Goal: Task Accomplishment & Management: Manage account settings

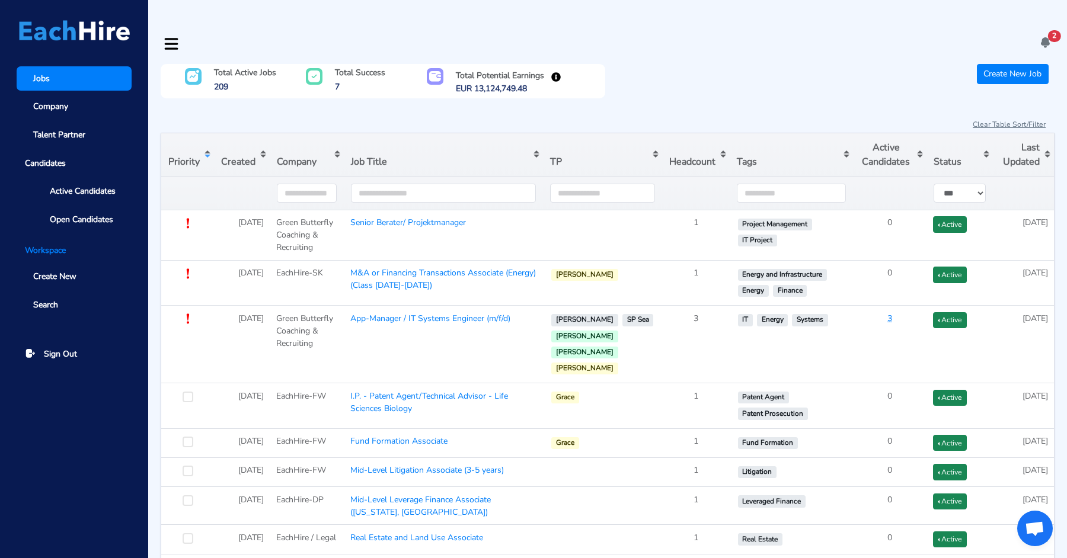
click at [1044, 36] on icon at bounding box center [1045, 42] width 12 height 12
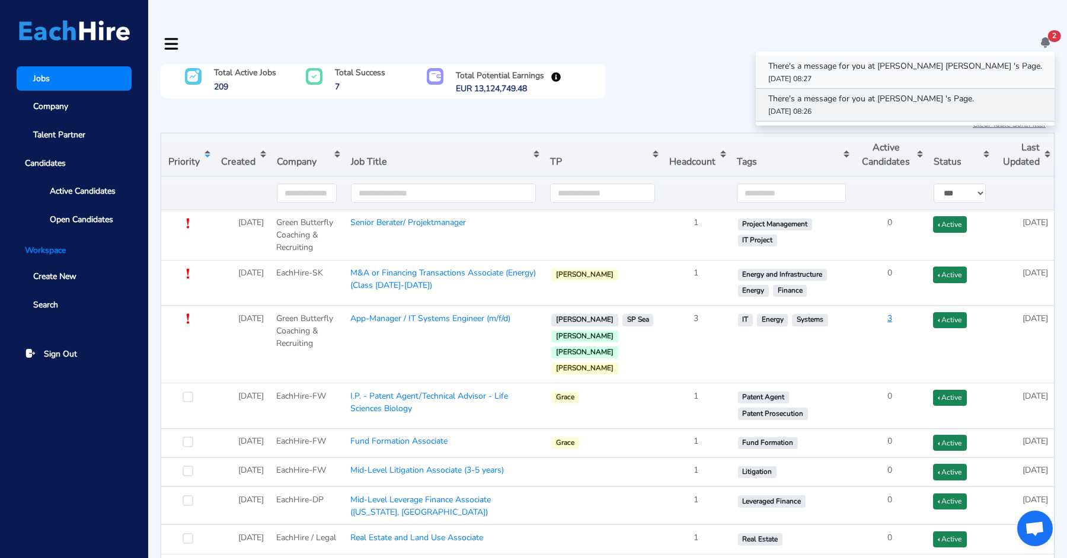
click at [960, 60] on p "There's a message for you at [PERSON_NAME] [PERSON_NAME] 's Page." at bounding box center [905, 66] width 274 height 12
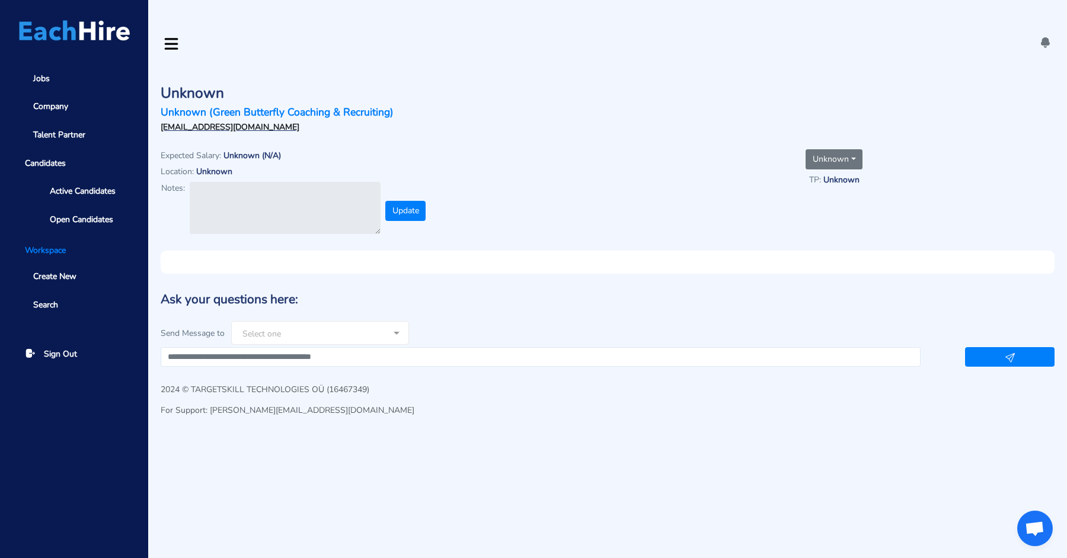
type textarea "**********"
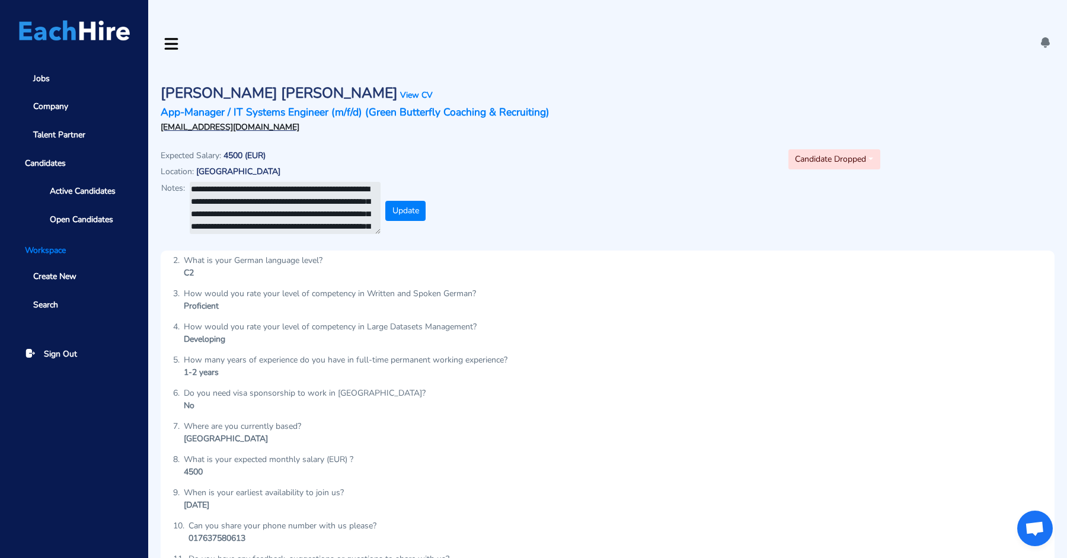
click at [1040, 36] on icon at bounding box center [1045, 42] width 12 height 12
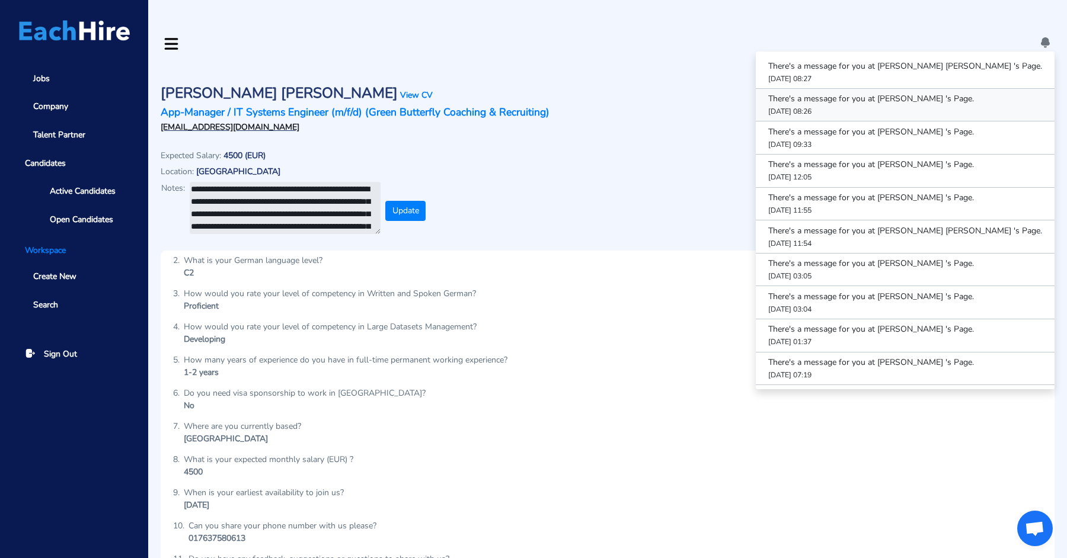
click at [942, 89] on link "There's a message for you at [PERSON_NAME] 's Page. [DATE] 08:26" at bounding box center [905, 105] width 299 height 33
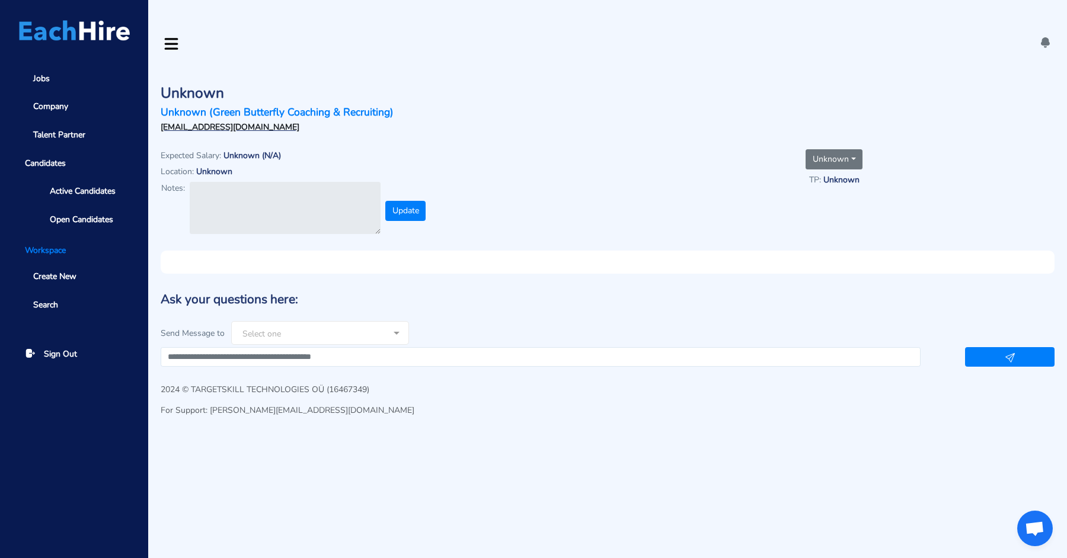
type textarea "**********"
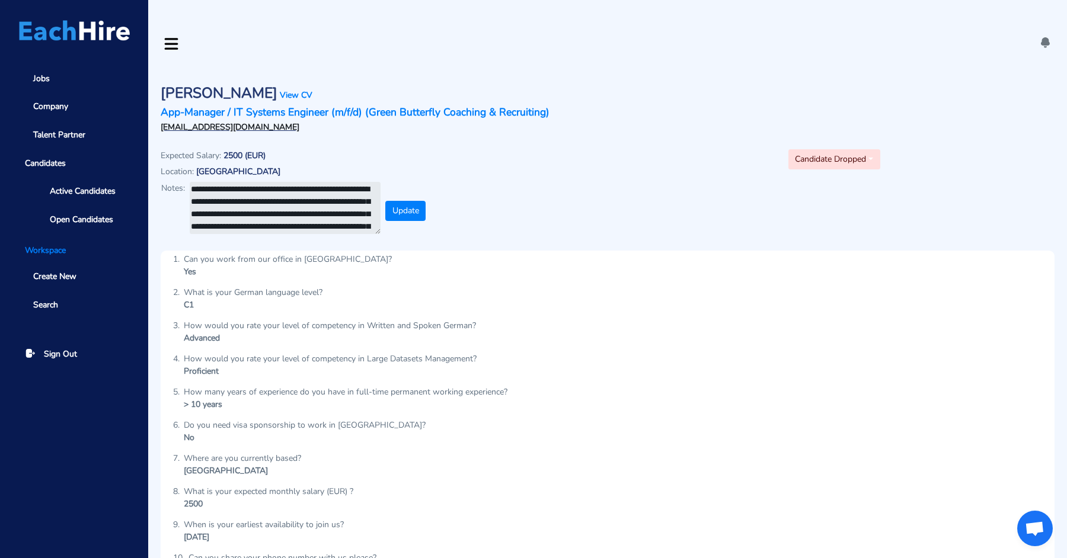
click at [1043, 36] on icon at bounding box center [1045, 42] width 12 height 12
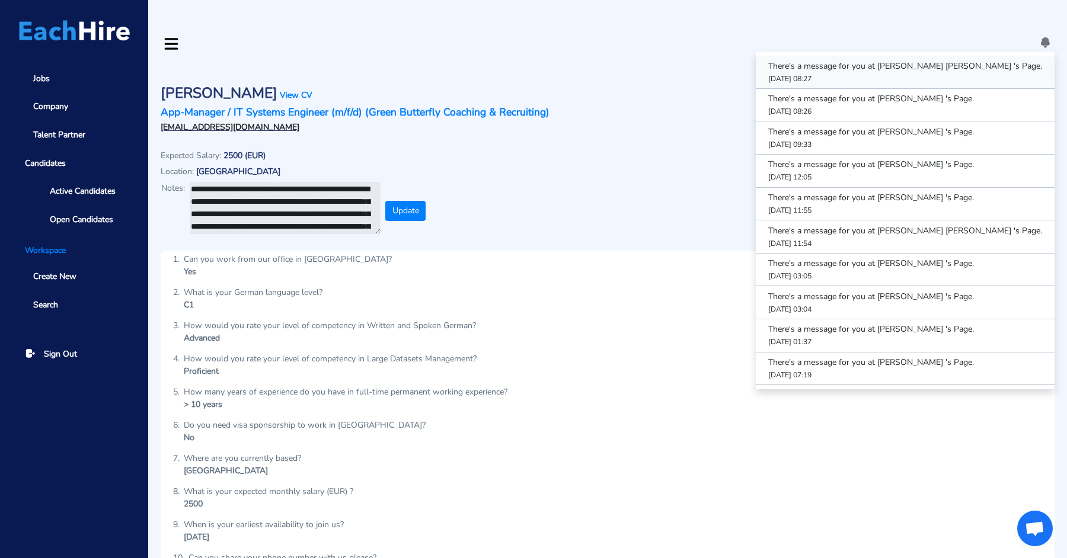
click at [937, 56] on link "There's a message for you at [PERSON_NAME] [PERSON_NAME] 's Page. [DATE] 08:27" at bounding box center [905, 72] width 299 height 33
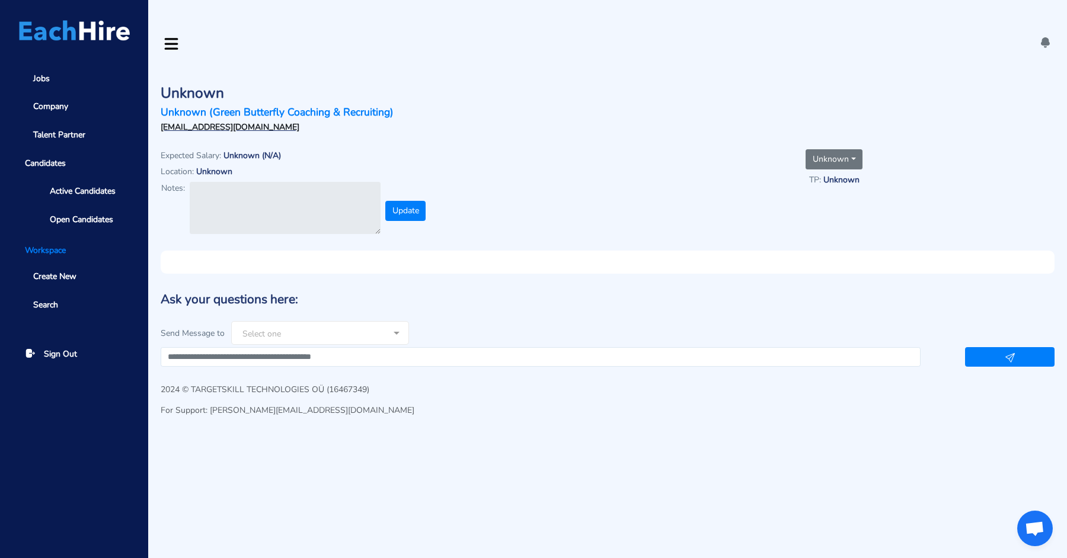
type textarea "**********"
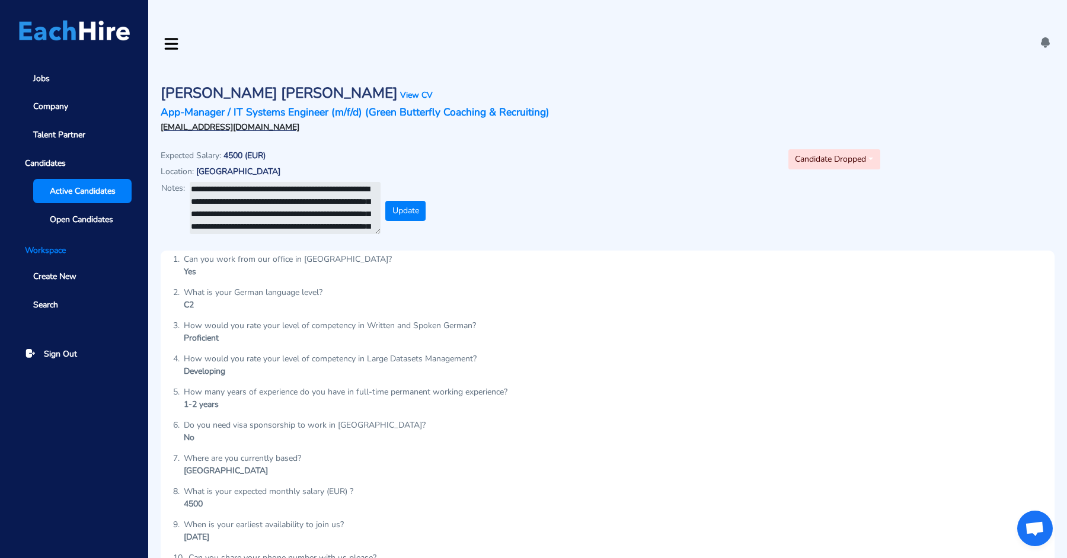
click at [87, 189] on span "Active Candidates" at bounding box center [83, 191] width 66 height 12
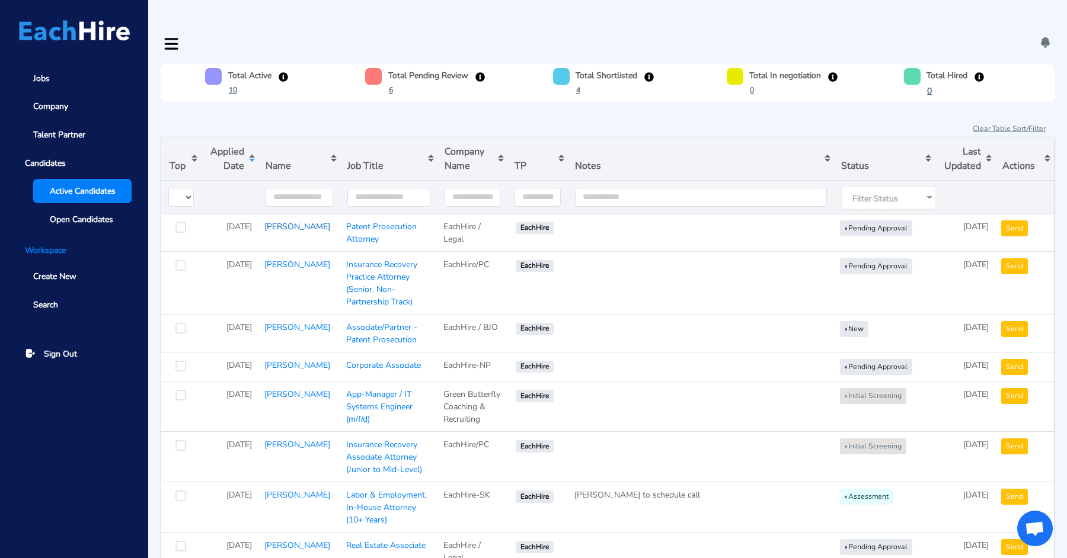
click at [279, 221] on link "[PERSON_NAME]" at bounding box center [297, 226] width 66 height 11
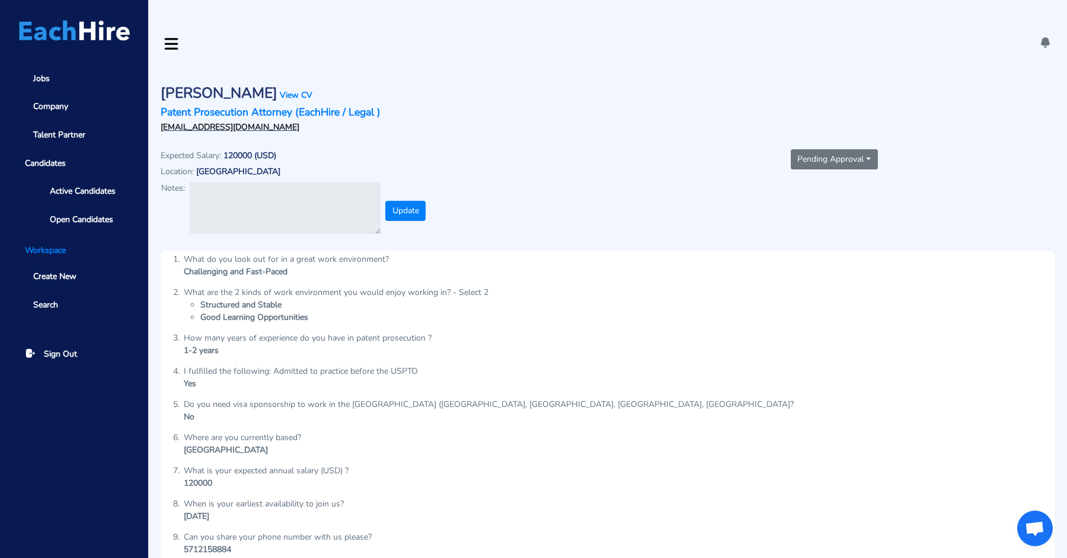
click at [323, 344] on div "1-2 years" at bounding box center [308, 350] width 248 height 12
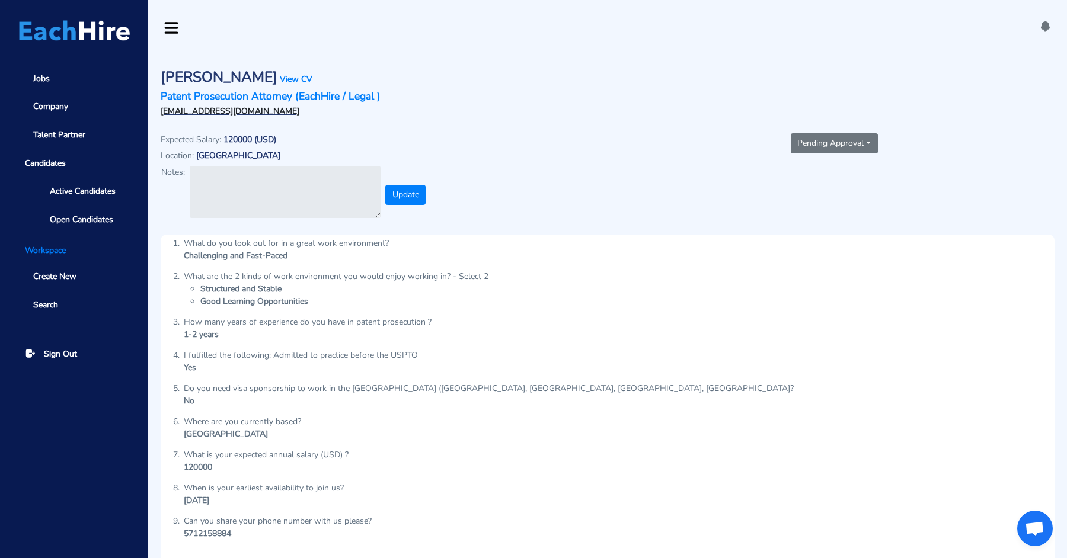
scroll to position [15, 0]
click at [280, 75] on link "View CV" at bounding box center [296, 80] width 33 height 11
click at [94, 189] on span "Active Candidates" at bounding box center [83, 191] width 66 height 12
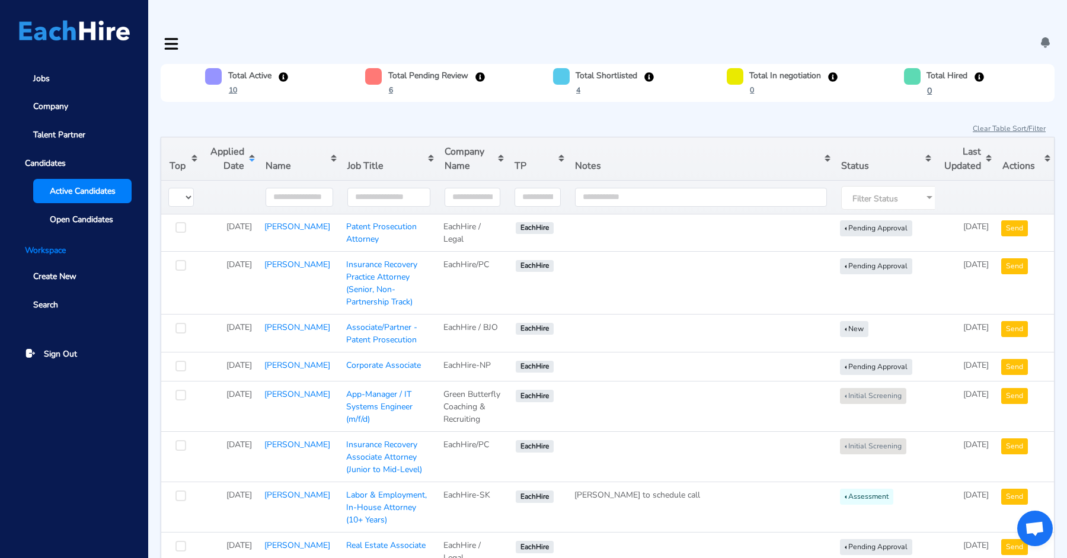
click at [233, 141] on button "Sort table by Applied Date in descending order" at bounding box center [229, 159] width 57 height 43
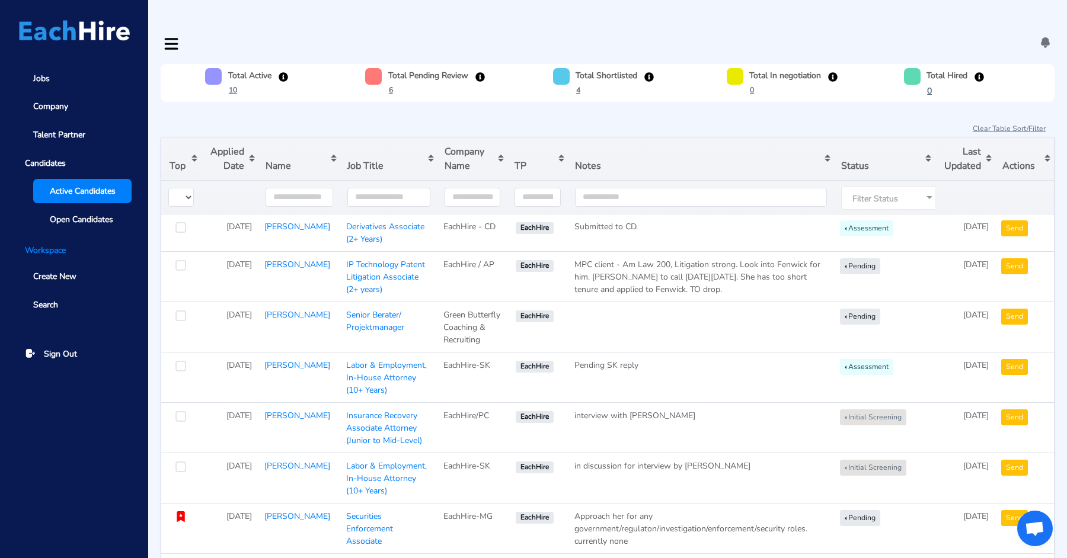
click at [233, 141] on button "Sort table by Applied Date in descending order" at bounding box center [229, 159] width 57 height 43
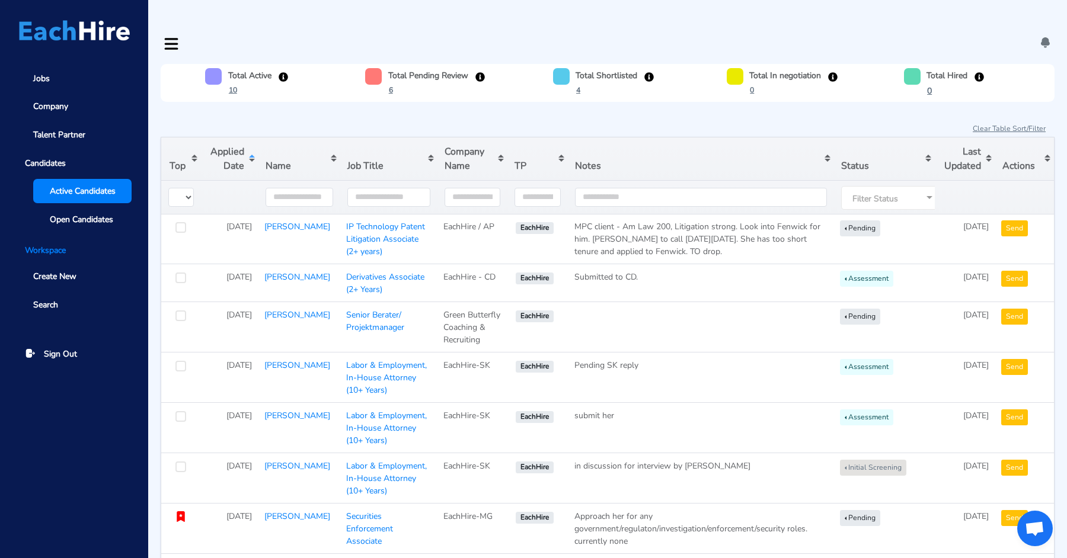
click at [233, 141] on button "Sort table by Applied Date in ascending order" at bounding box center [229, 159] width 57 height 43
